Goal: Task Accomplishment & Management: Complete application form

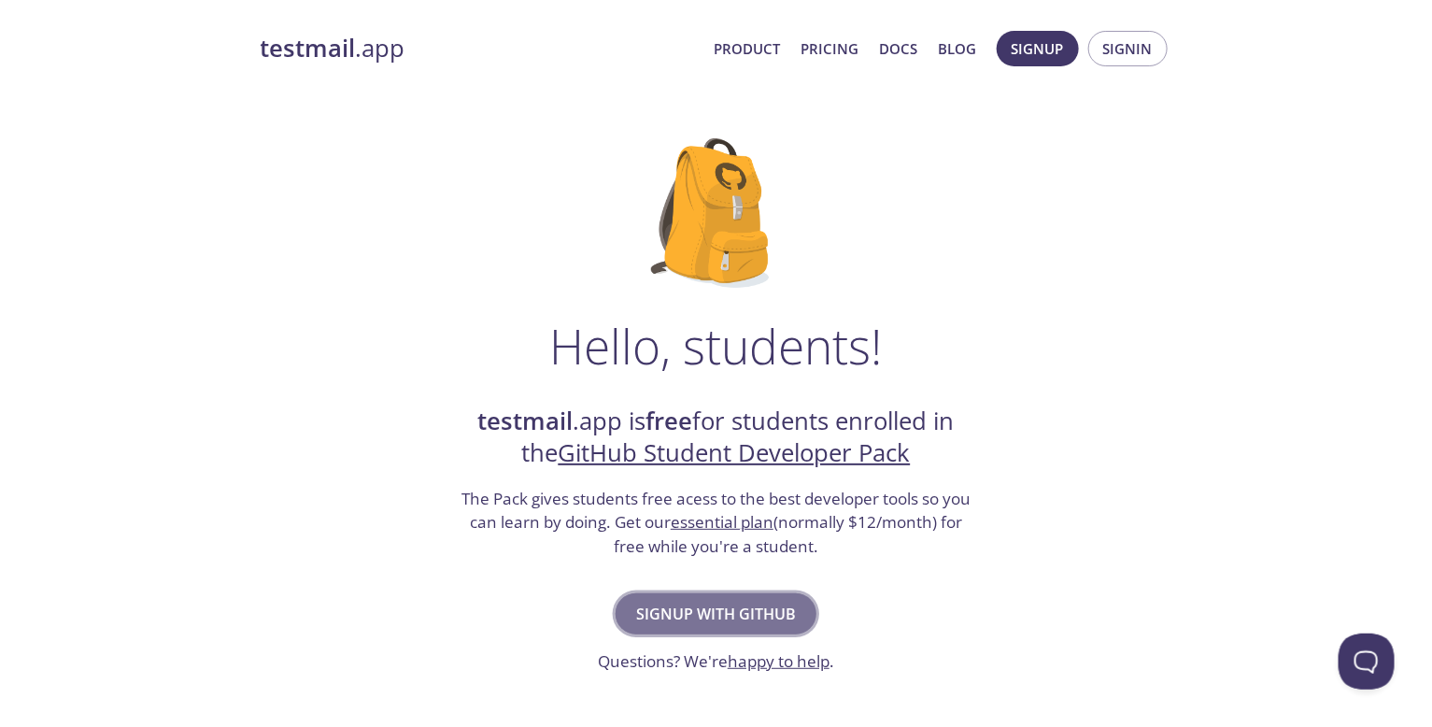
click at [764, 611] on span "Signup with GitHub" at bounding box center [716, 614] width 160 height 26
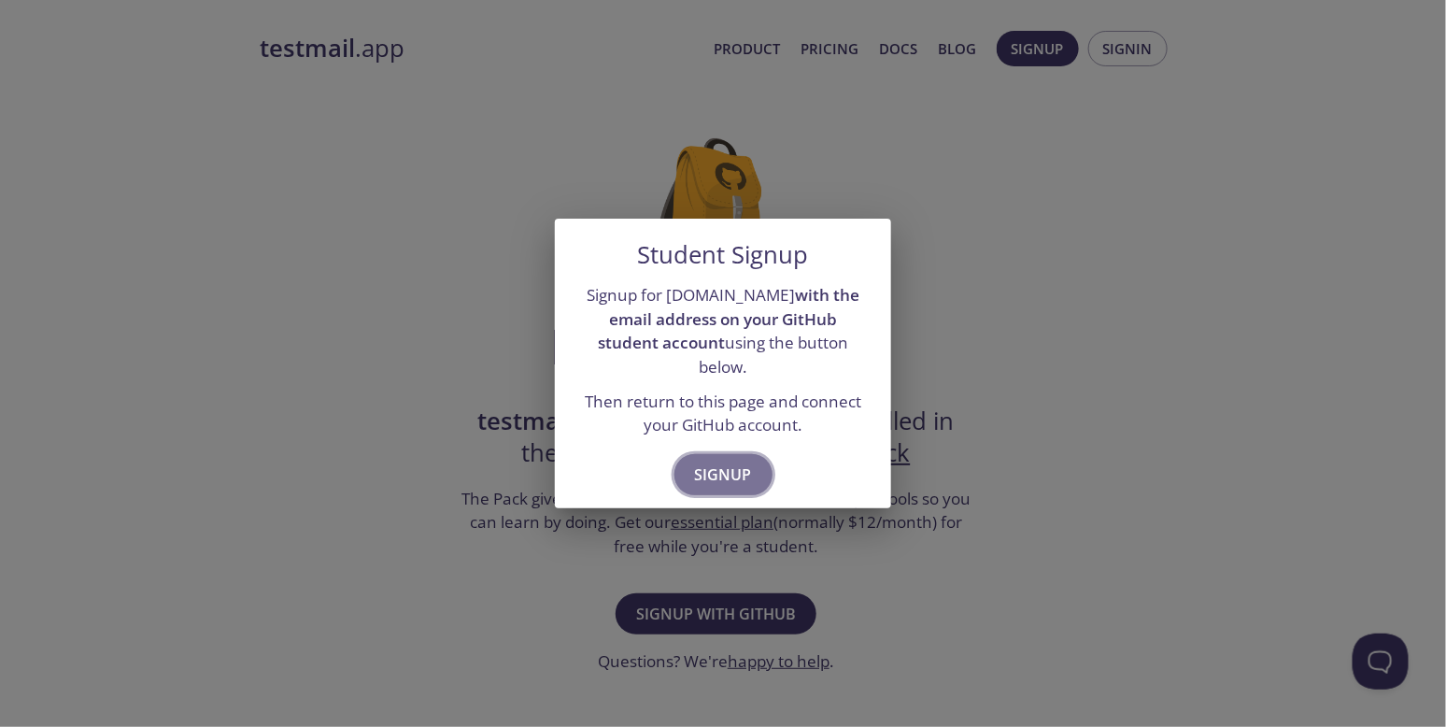
click at [732, 461] on span "Signup" at bounding box center [723, 474] width 57 height 26
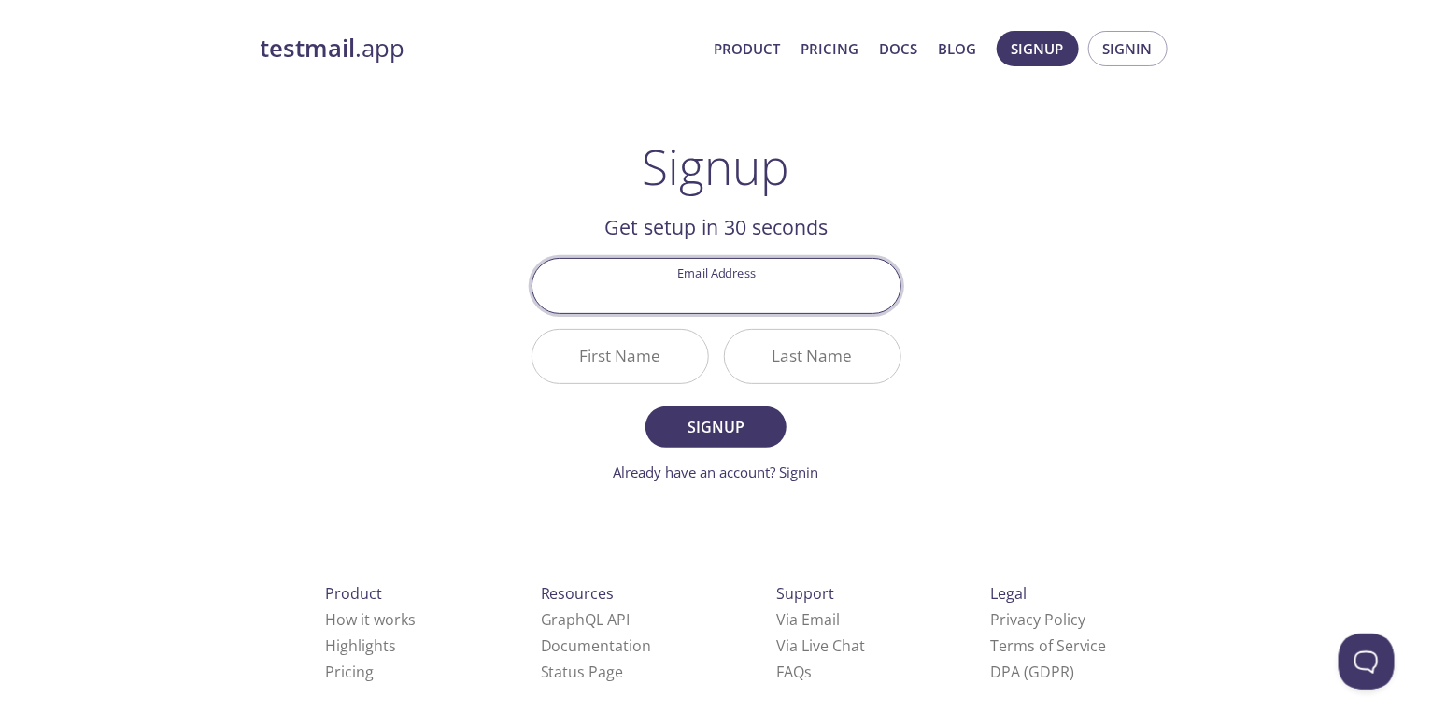
type input "m"
type input "pas079bei024@gmail.com"
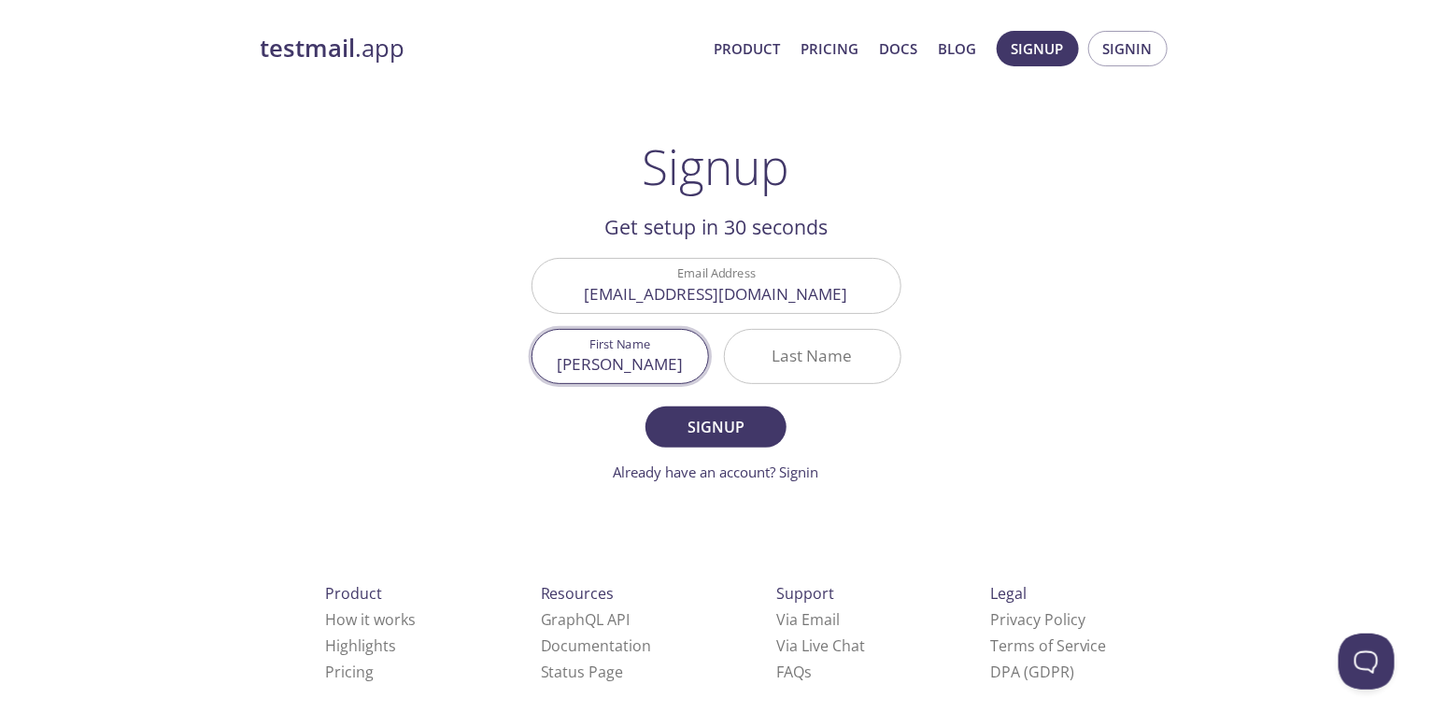
type input "[PERSON_NAME]"
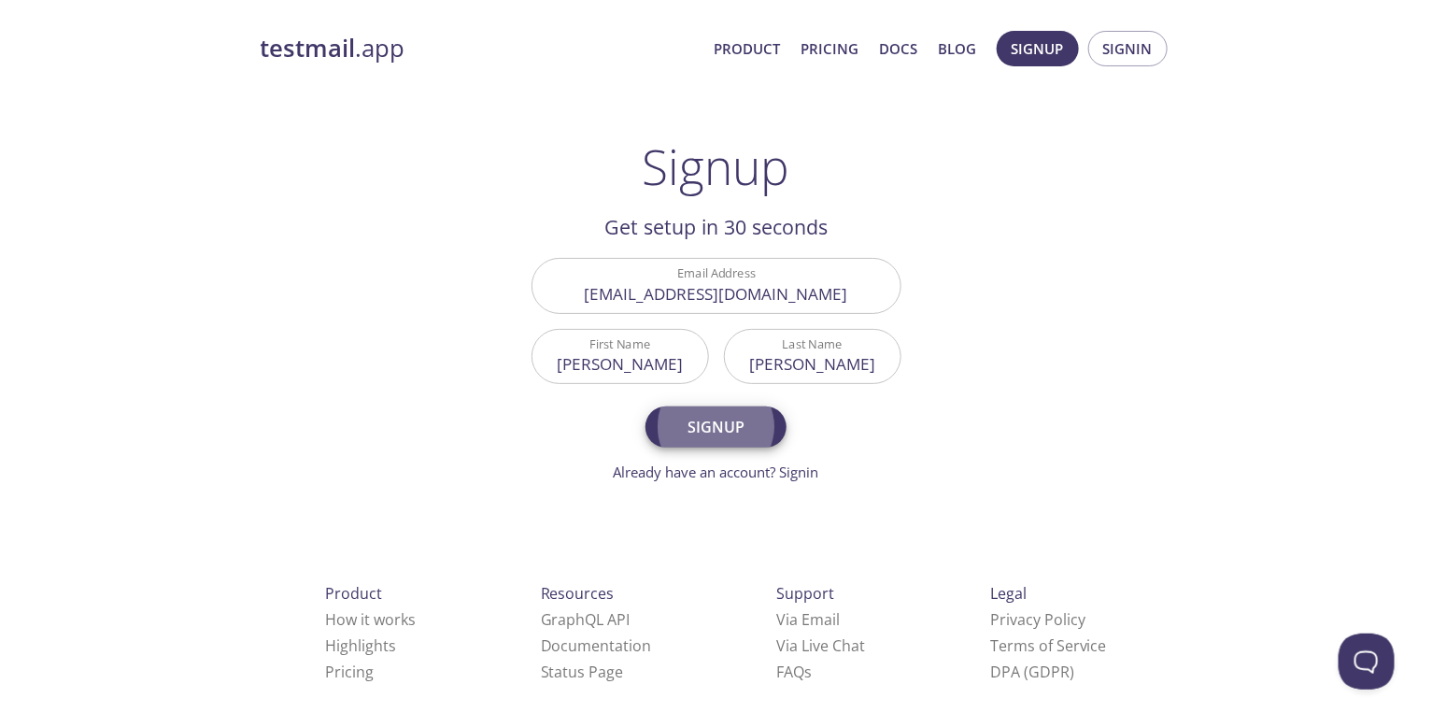
click at [645, 406] on button "Signup" at bounding box center [715, 426] width 140 height 41
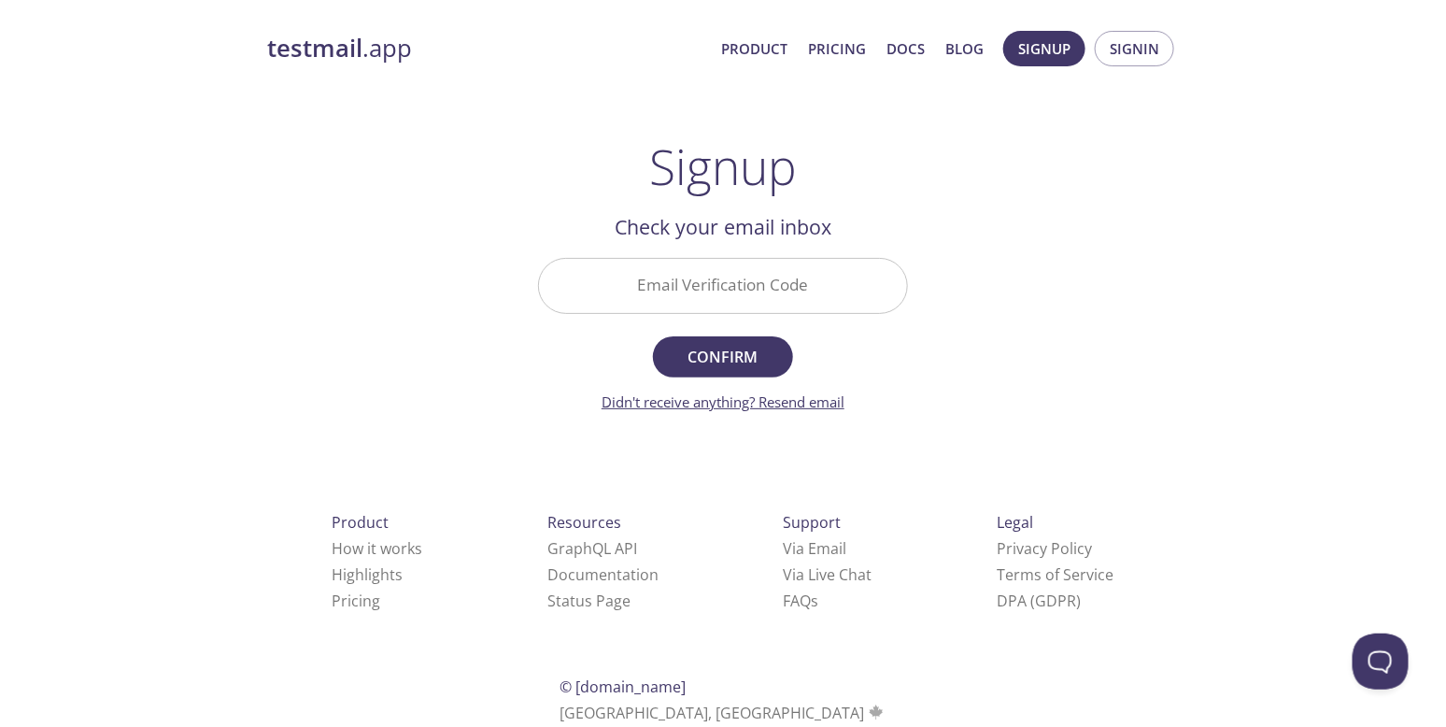
click at [765, 404] on link "Didn't receive anything? Resend email" at bounding box center [723, 401] width 243 height 19
click at [749, 404] on link "Email resent. Check again!" at bounding box center [723, 401] width 167 height 19
click at [1030, 53] on span "Signup" at bounding box center [1044, 48] width 52 height 24
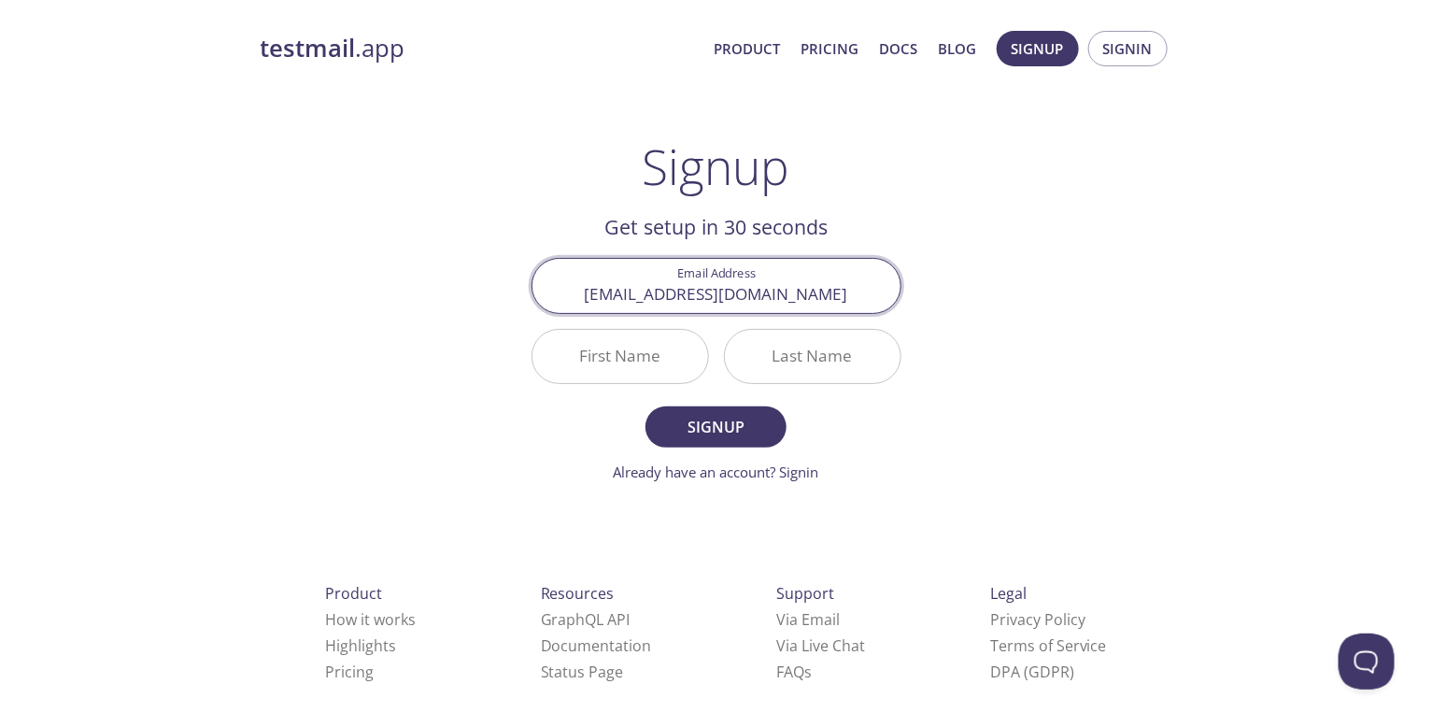
type input "[EMAIL_ADDRESS][DOMAIN_NAME]"
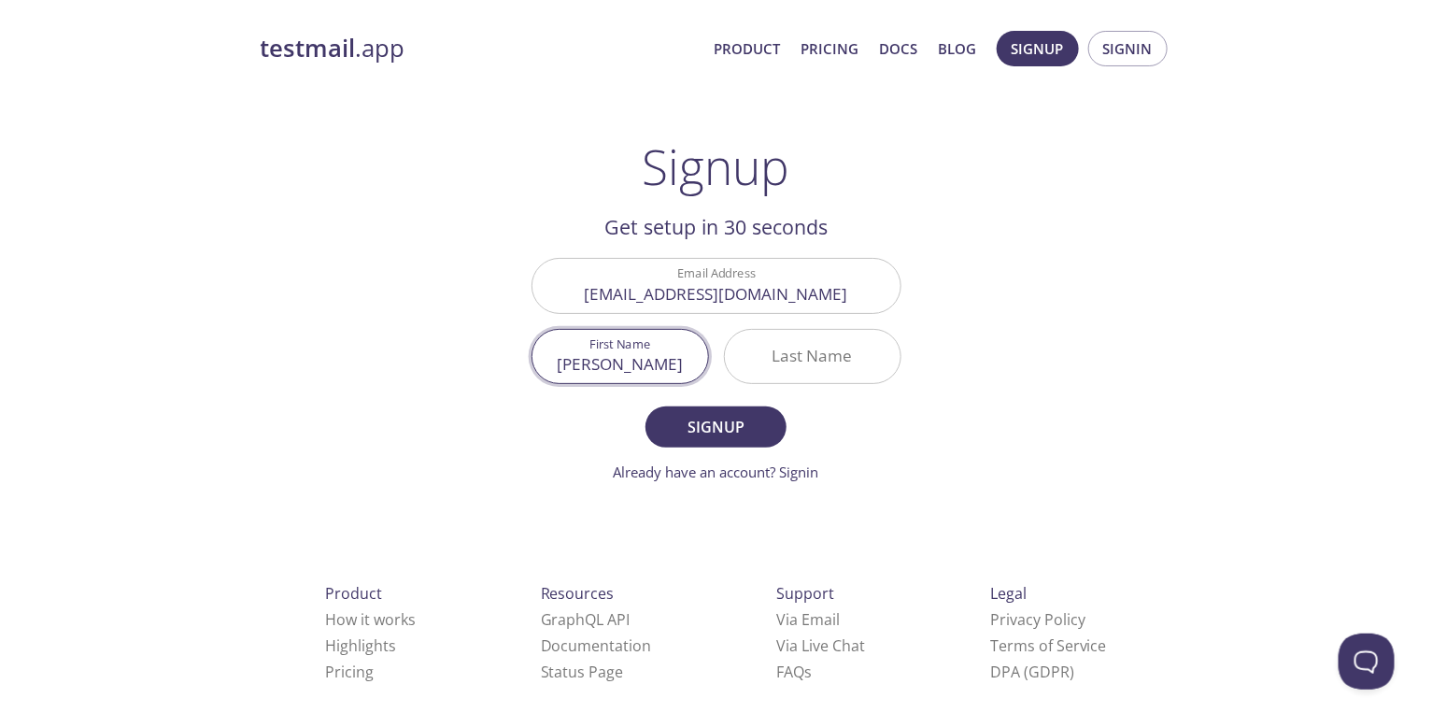
type input "[PERSON_NAME]"
click at [645, 406] on button "Signup" at bounding box center [715, 426] width 140 height 41
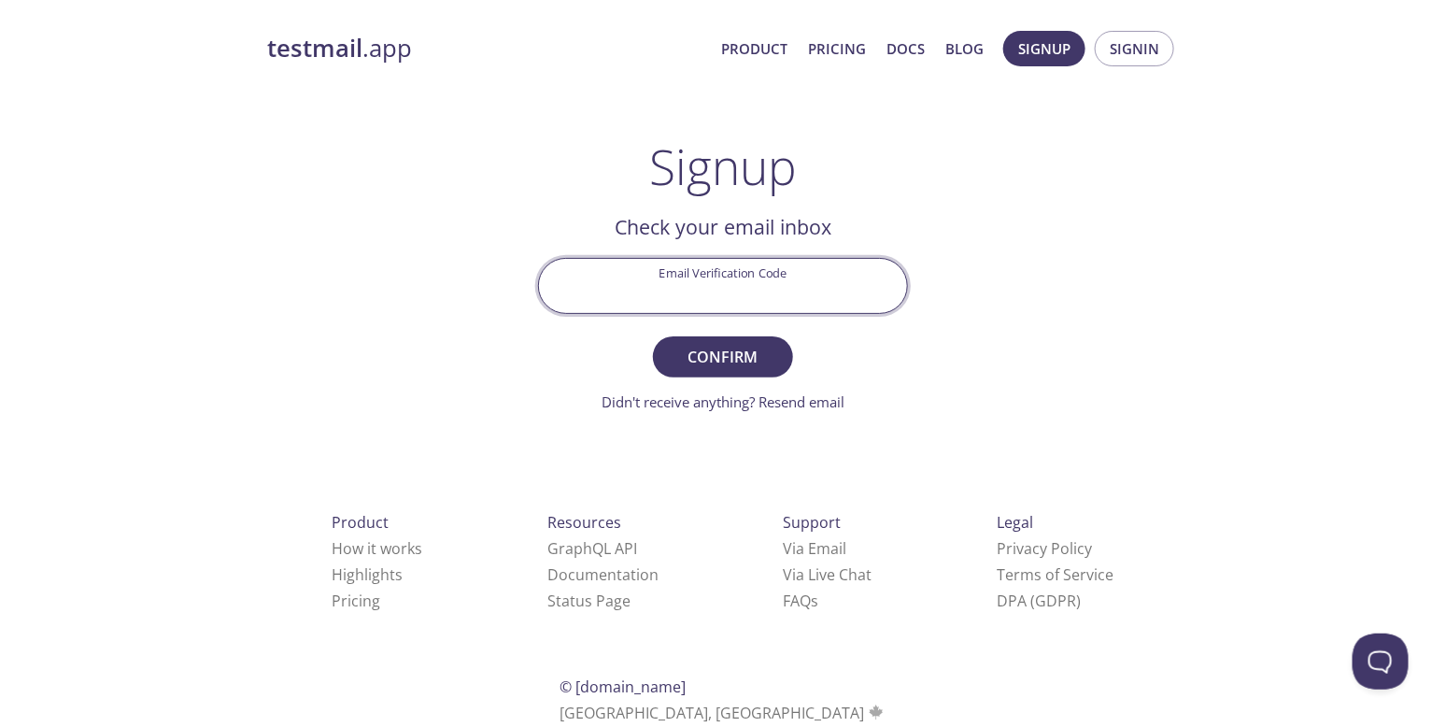
click at [685, 287] on input "Email Verification Code" at bounding box center [723, 285] width 368 height 53
paste input "25FMNFH"
type input "25FMNFH"
click at [653, 336] on button "Confirm" at bounding box center [723, 356] width 140 height 41
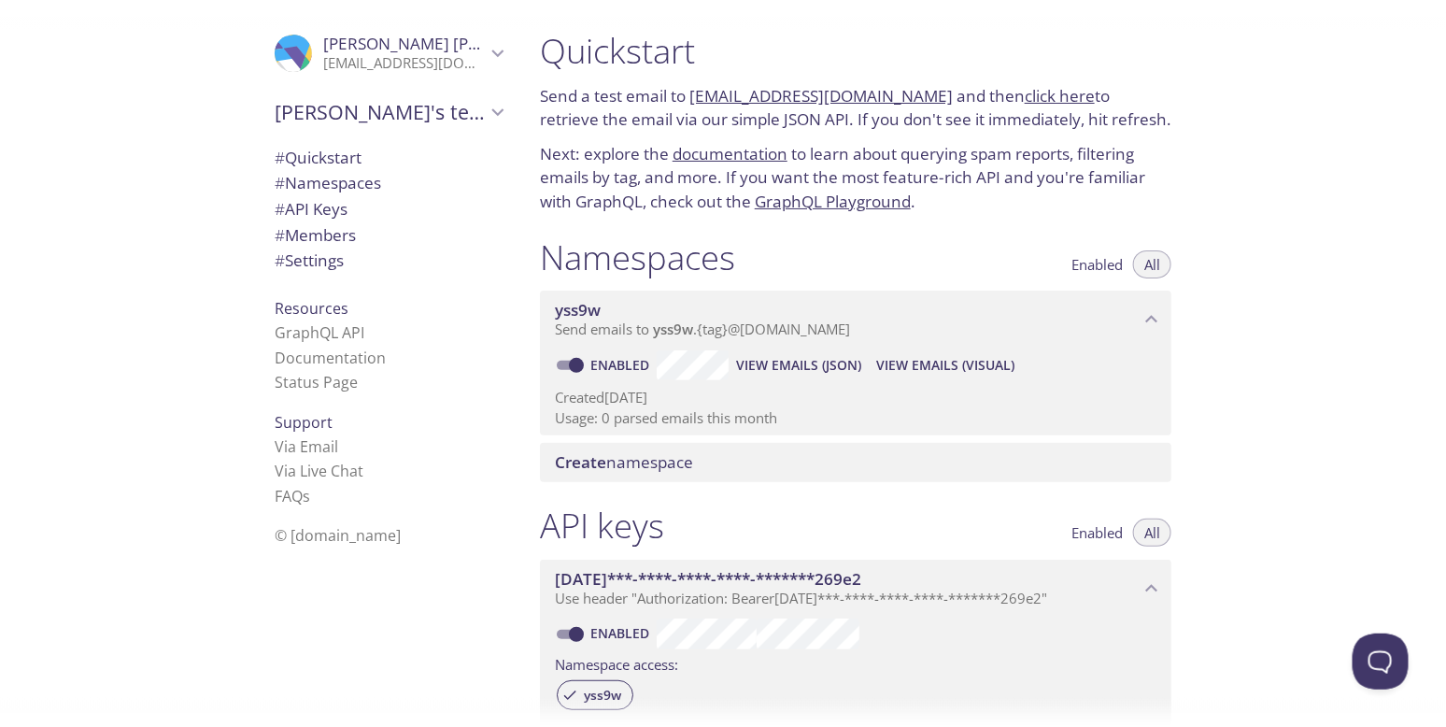
click at [631, 471] on span "Create namespace" at bounding box center [624, 461] width 138 height 21
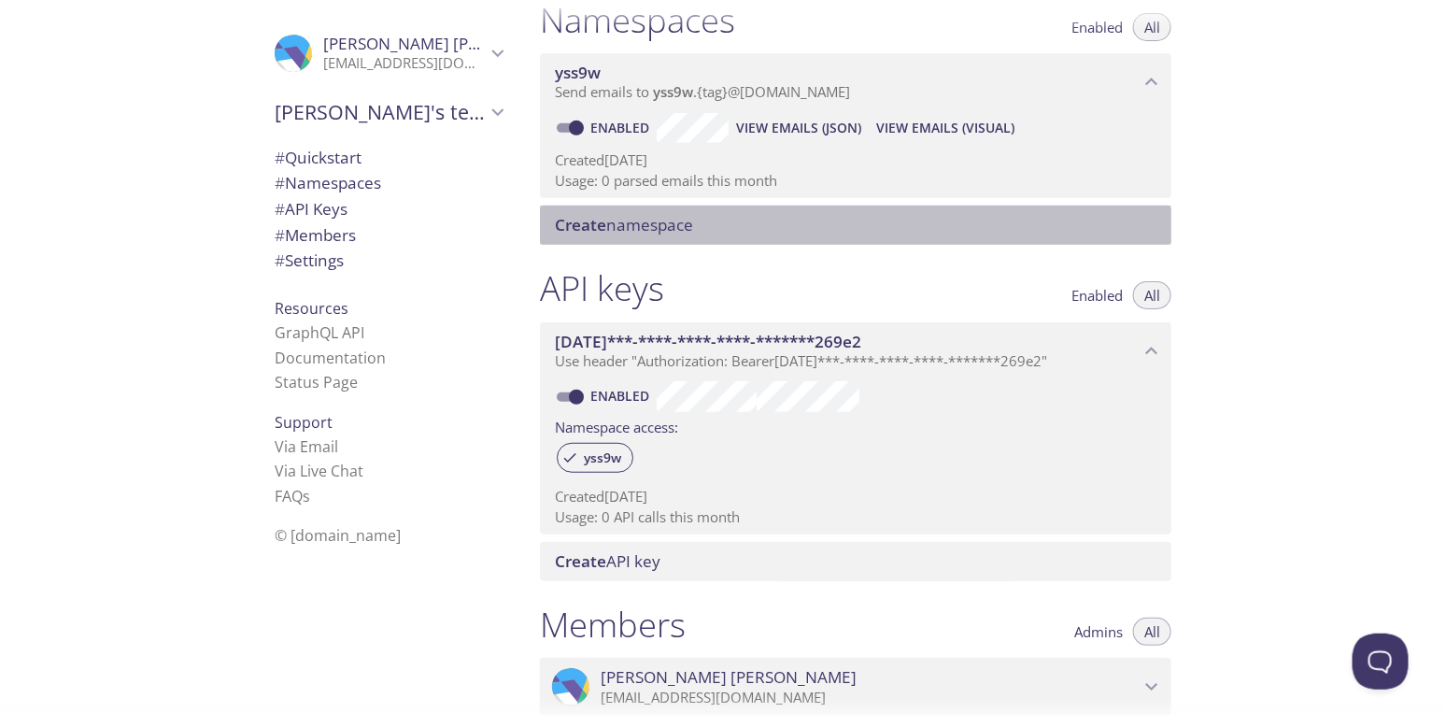
scroll to position [235, 0]
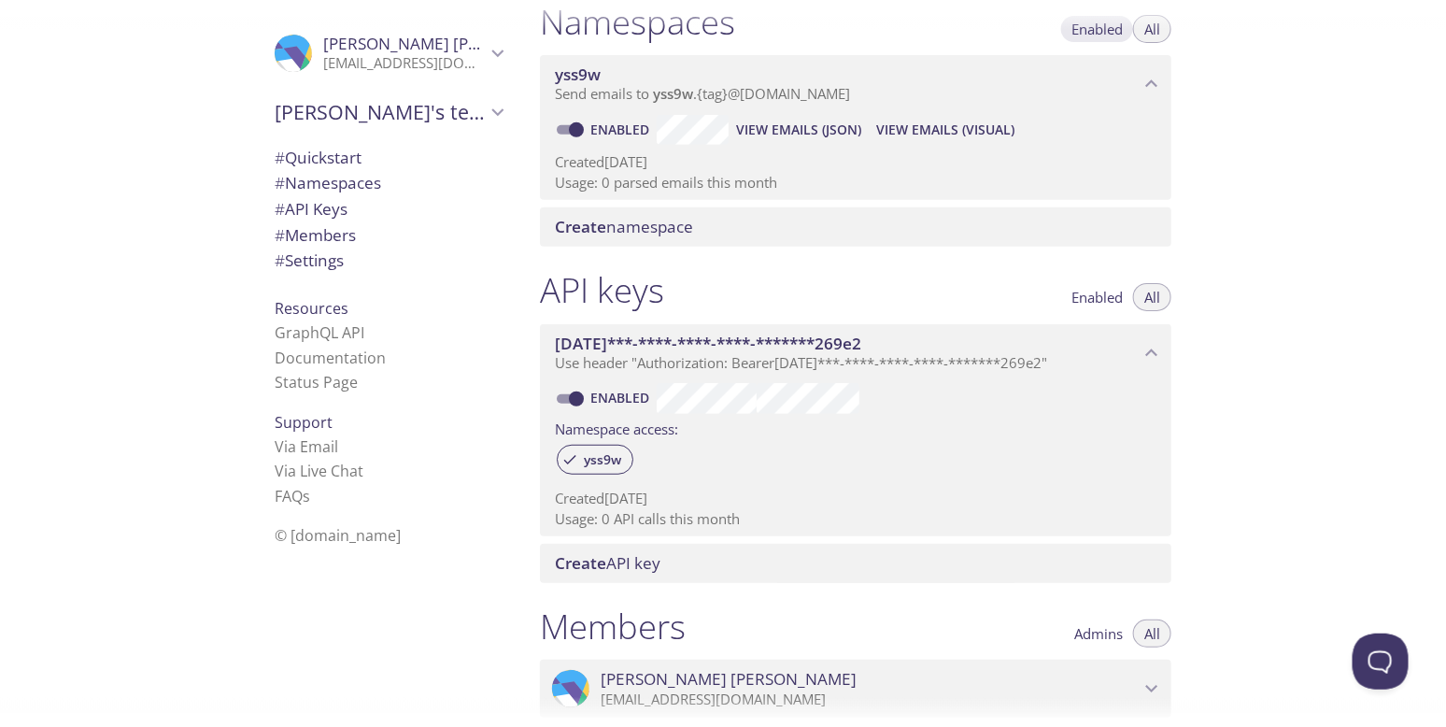
click at [1099, 29] on span "Enabled" at bounding box center [1096, 29] width 51 height 0
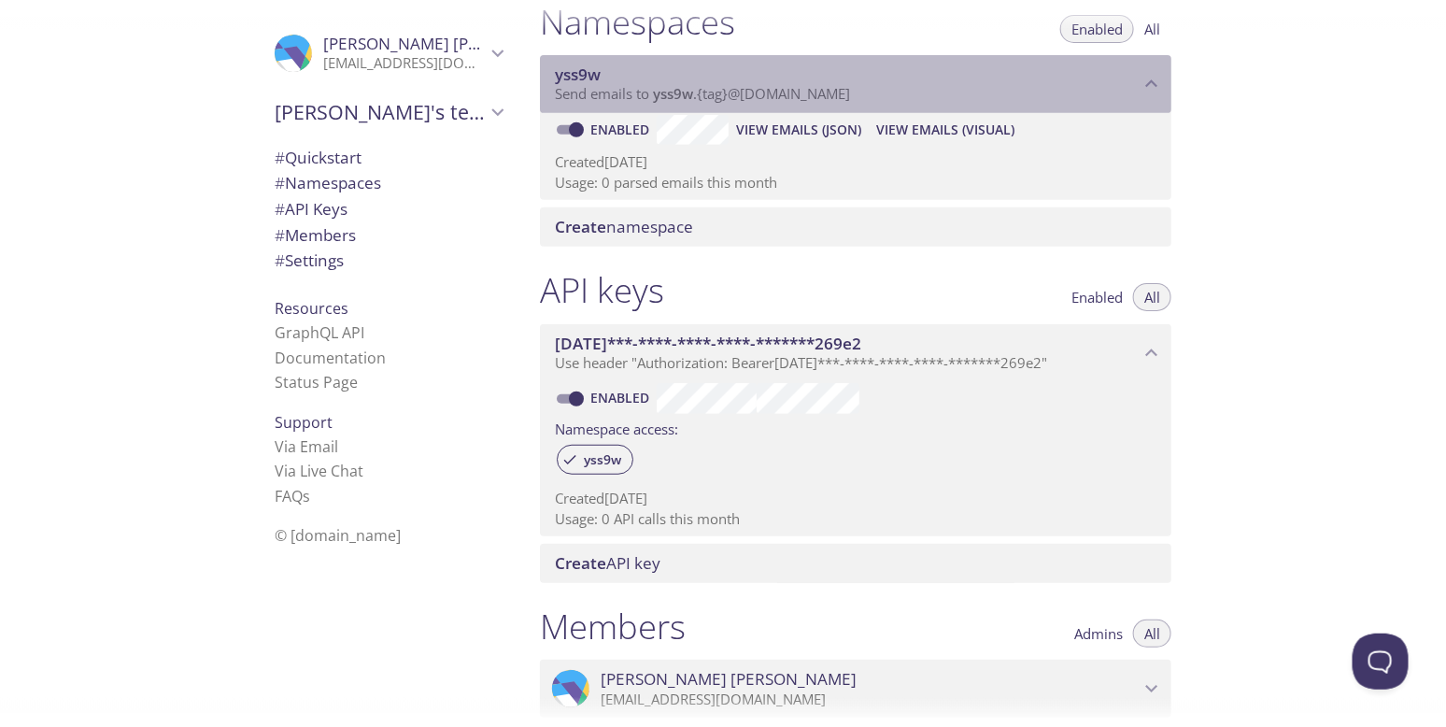
click at [603, 79] on span "yss9w" at bounding box center [847, 74] width 585 height 21
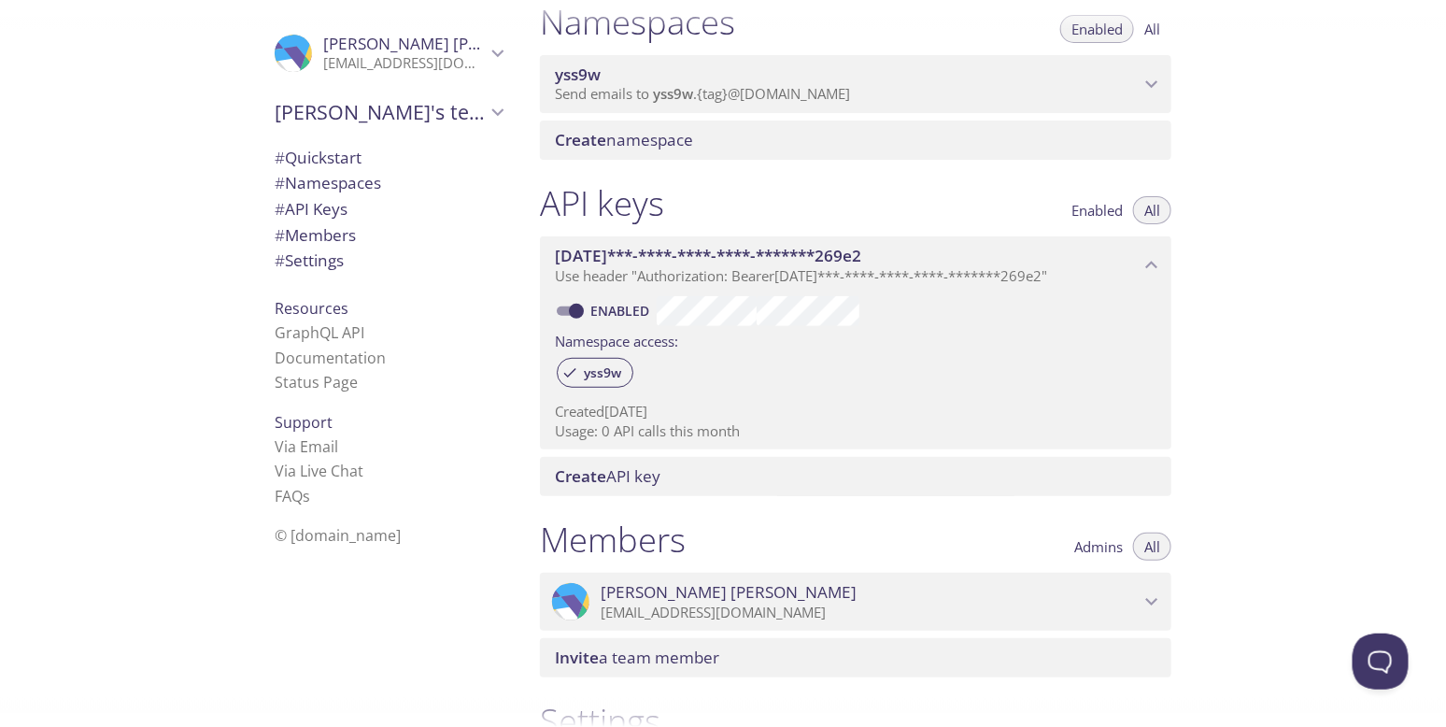
click at [603, 79] on span "yss9w" at bounding box center [847, 74] width 585 height 21
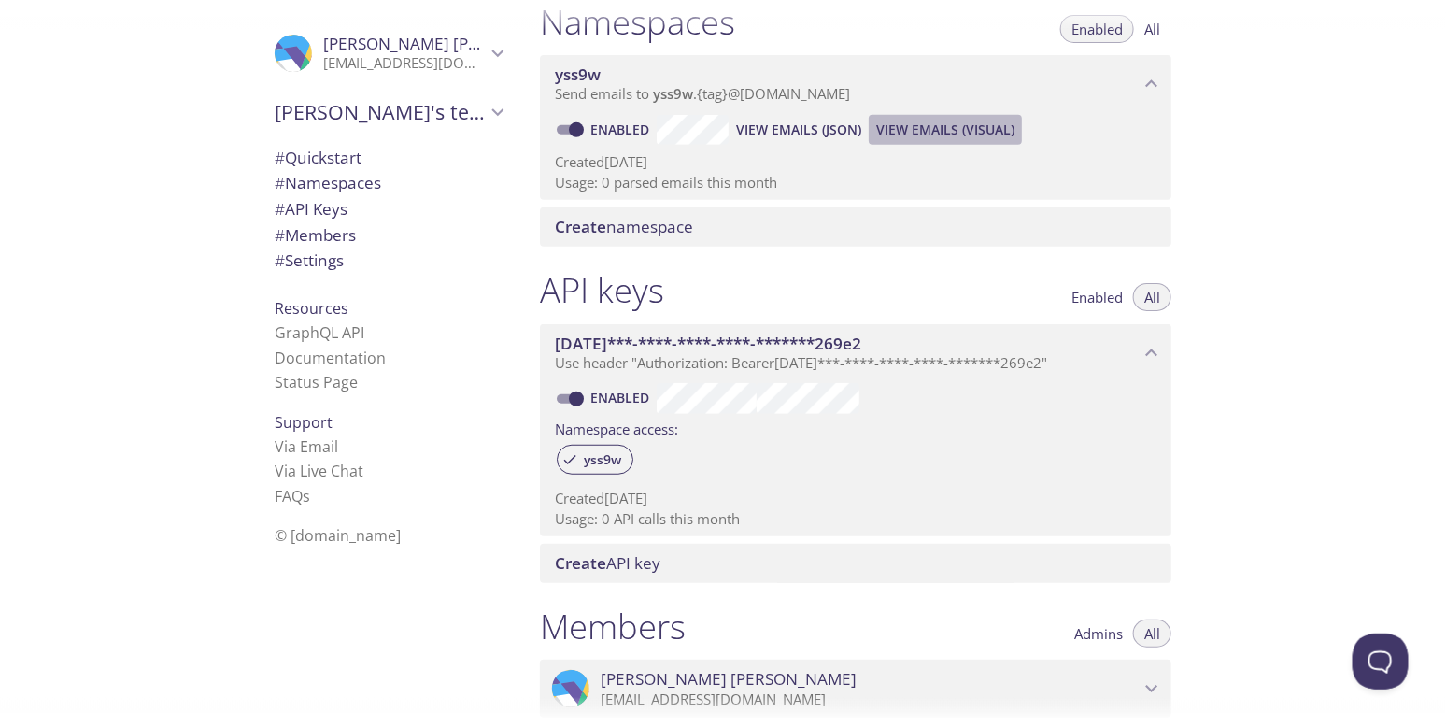
click at [910, 128] on span "View Emails (Visual)" at bounding box center [945, 130] width 138 height 22
click at [618, 127] on link "Enabled" at bounding box center [622, 130] width 69 height 18
click at [610, 127] on input "Enabled" at bounding box center [576, 130] width 67 height 22
checkbox input "false"
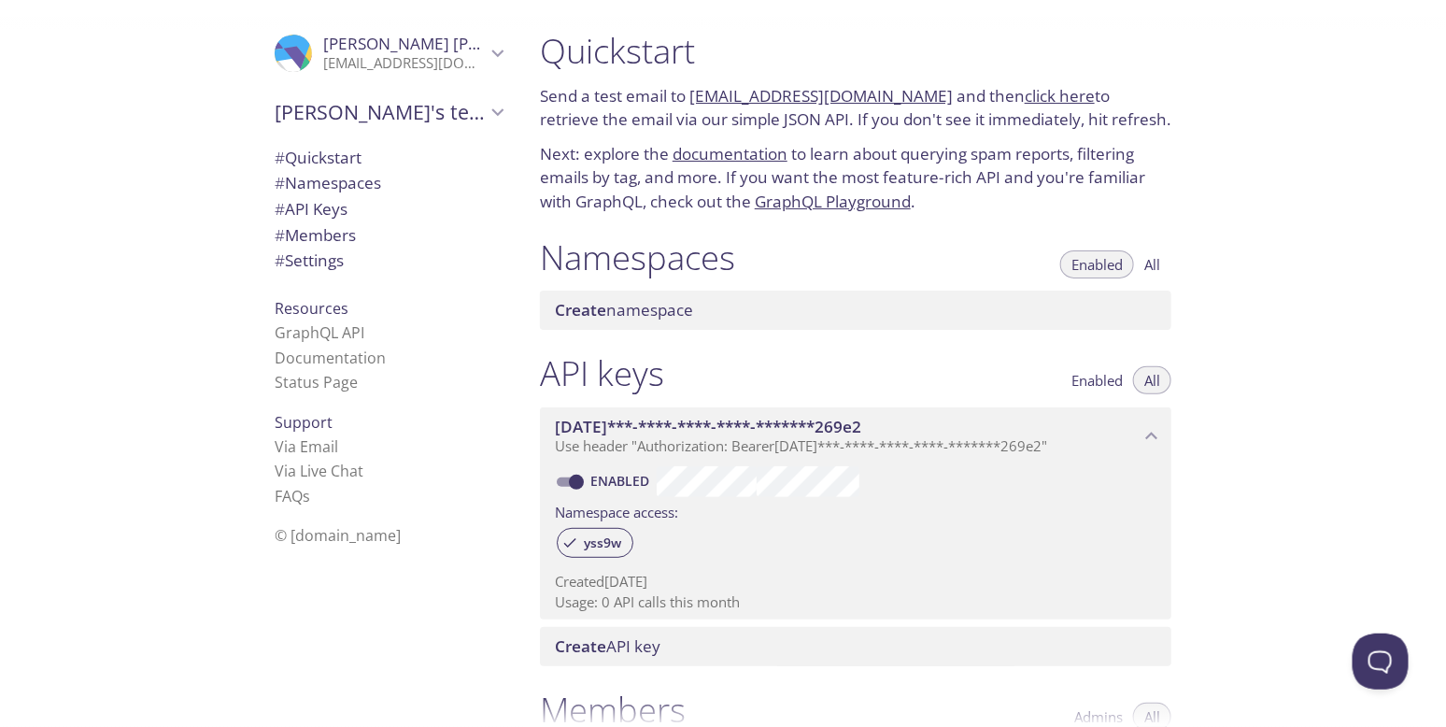
click at [607, 474] on link "Enabled" at bounding box center [622, 481] width 69 height 18
click at [607, 474] on input "Enabled" at bounding box center [576, 482] width 67 height 22
click at [607, 474] on link "Disabled" at bounding box center [624, 481] width 72 height 18
click at [595, 474] on input "Disabled" at bounding box center [561, 482] width 67 height 22
checkbox input "true"
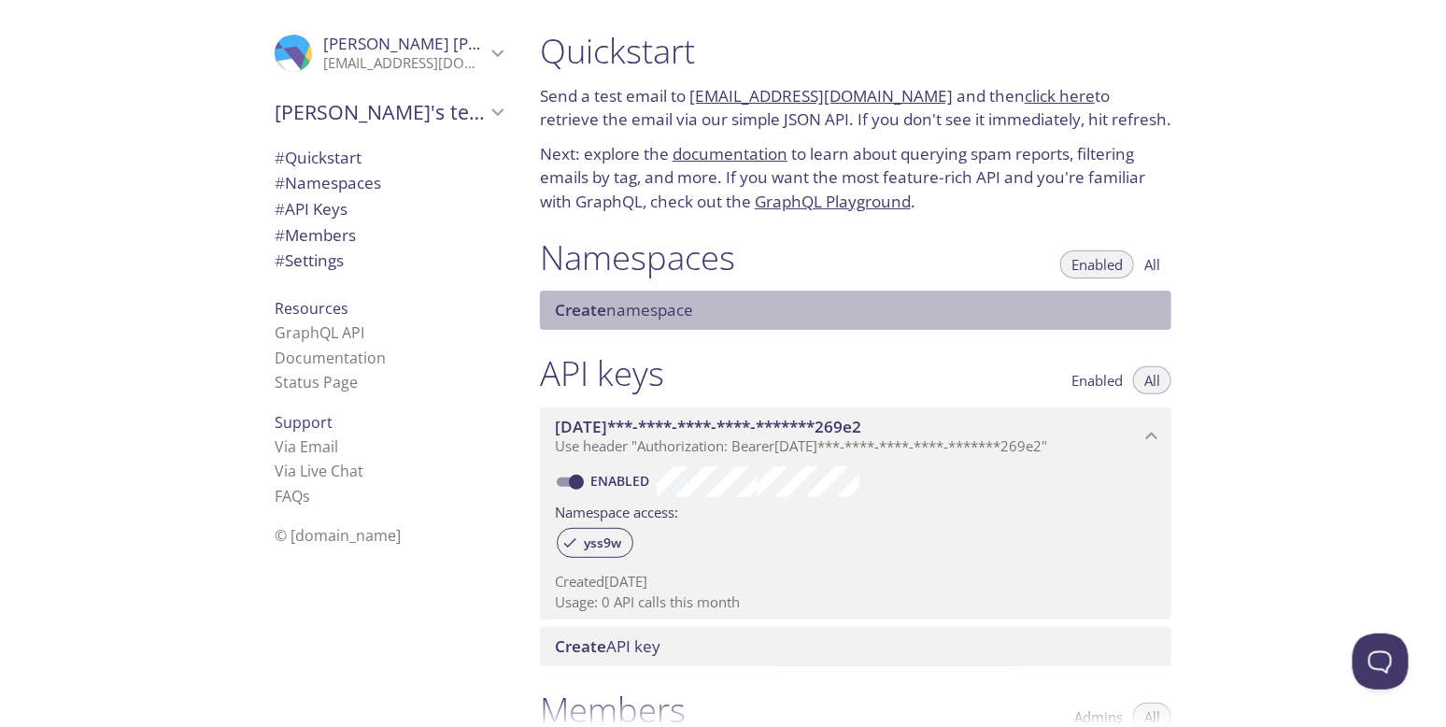
click at [650, 312] on span "Create namespace" at bounding box center [624, 309] width 138 height 21
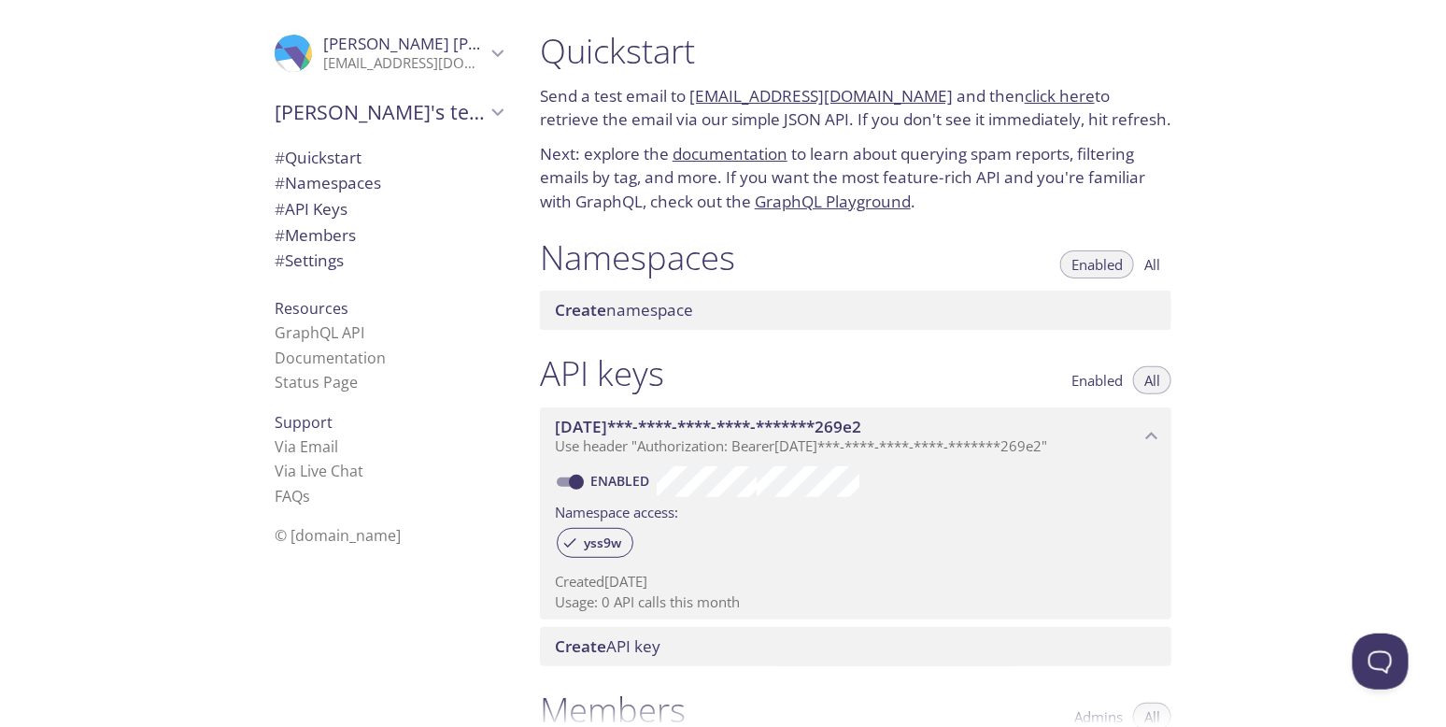
click at [659, 273] on h1 "Namespaces" at bounding box center [637, 257] width 195 height 42
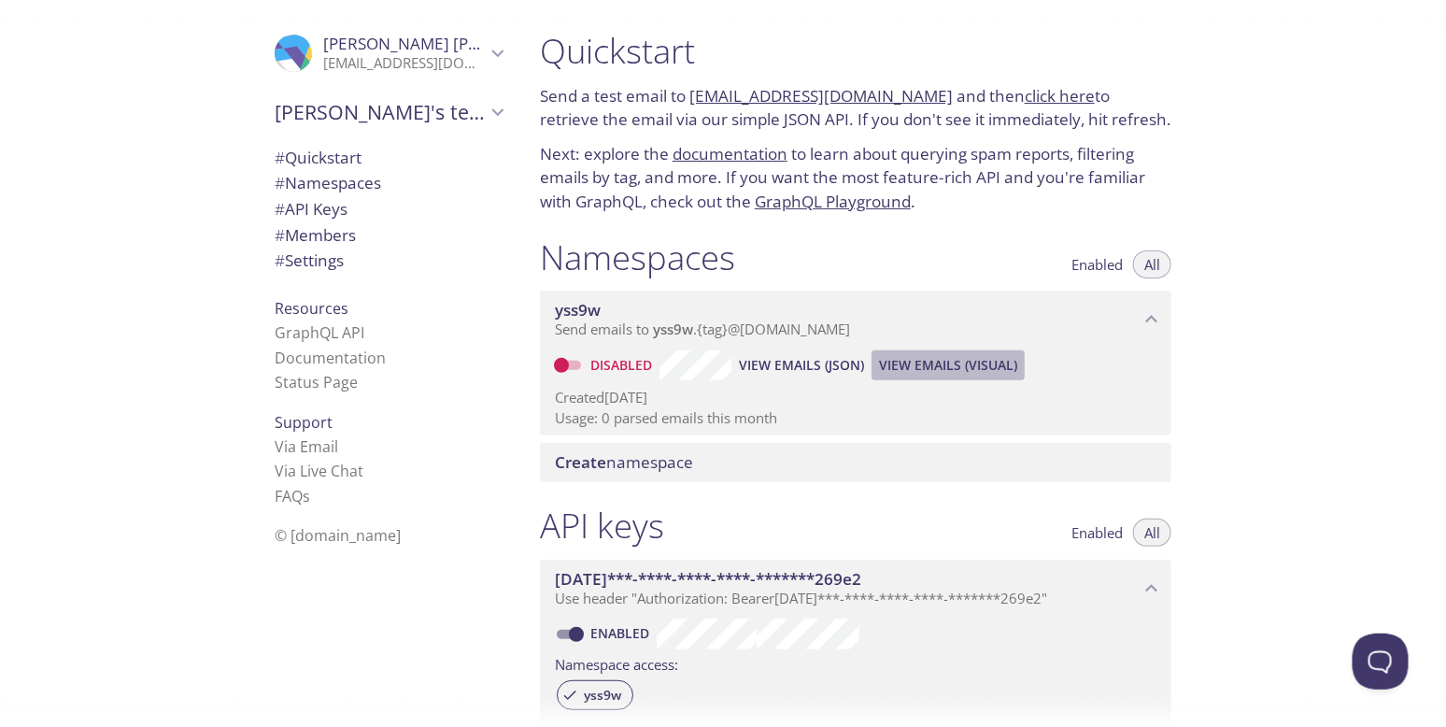
click at [934, 366] on span "View Emails (Visual)" at bounding box center [948, 365] width 138 height 22
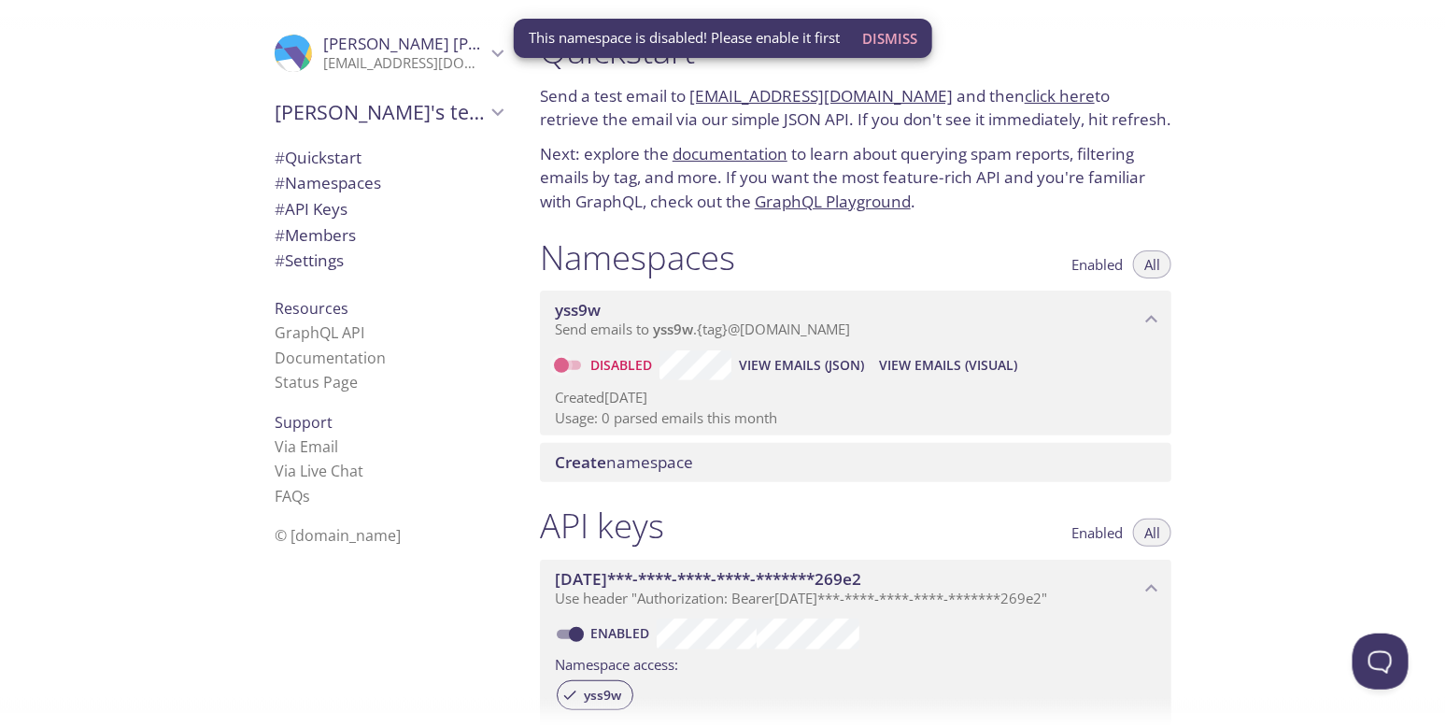
click at [578, 364] on input "Disabled" at bounding box center [561, 365] width 67 height 22
checkbox input "true"
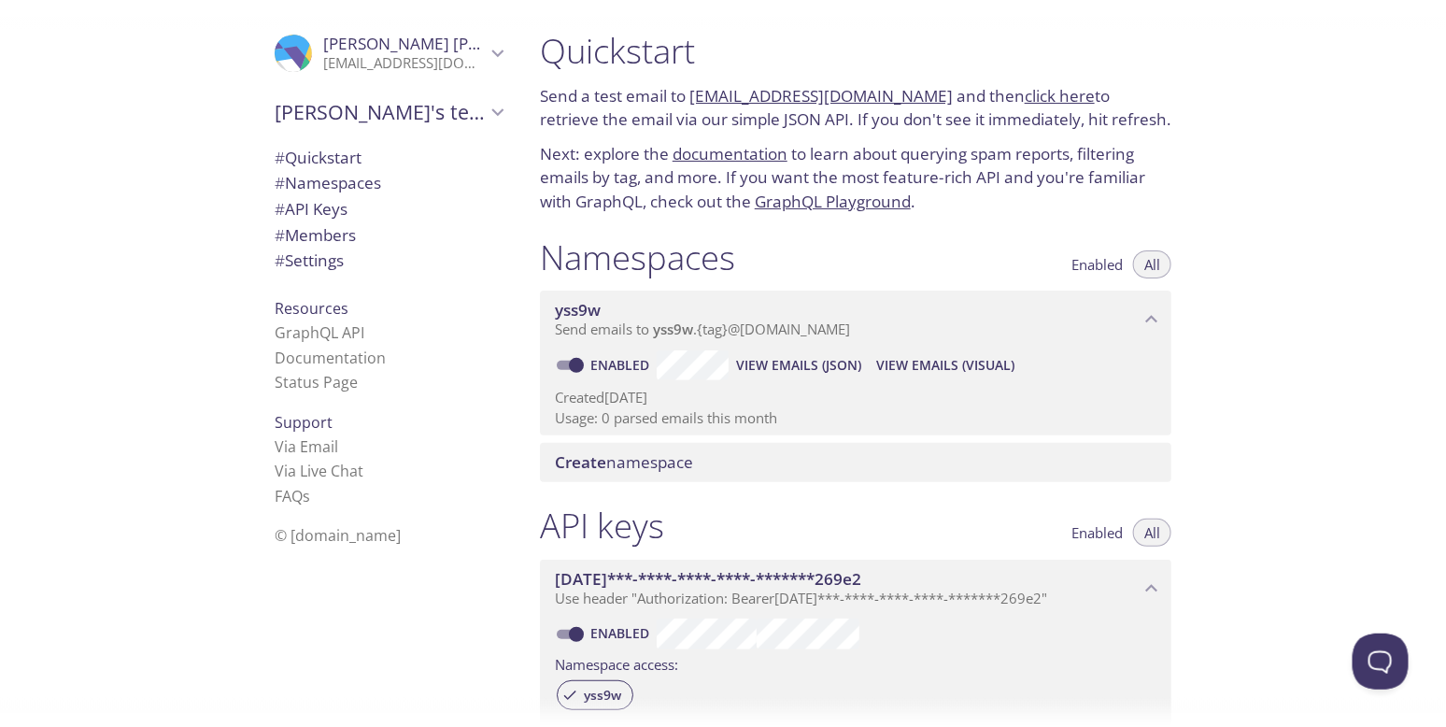
click at [776, 92] on link "yss9w.test@inbox.testmail.app" at bounding box center [820, 95] width 263 height 21
